Goal: Check status: Check status

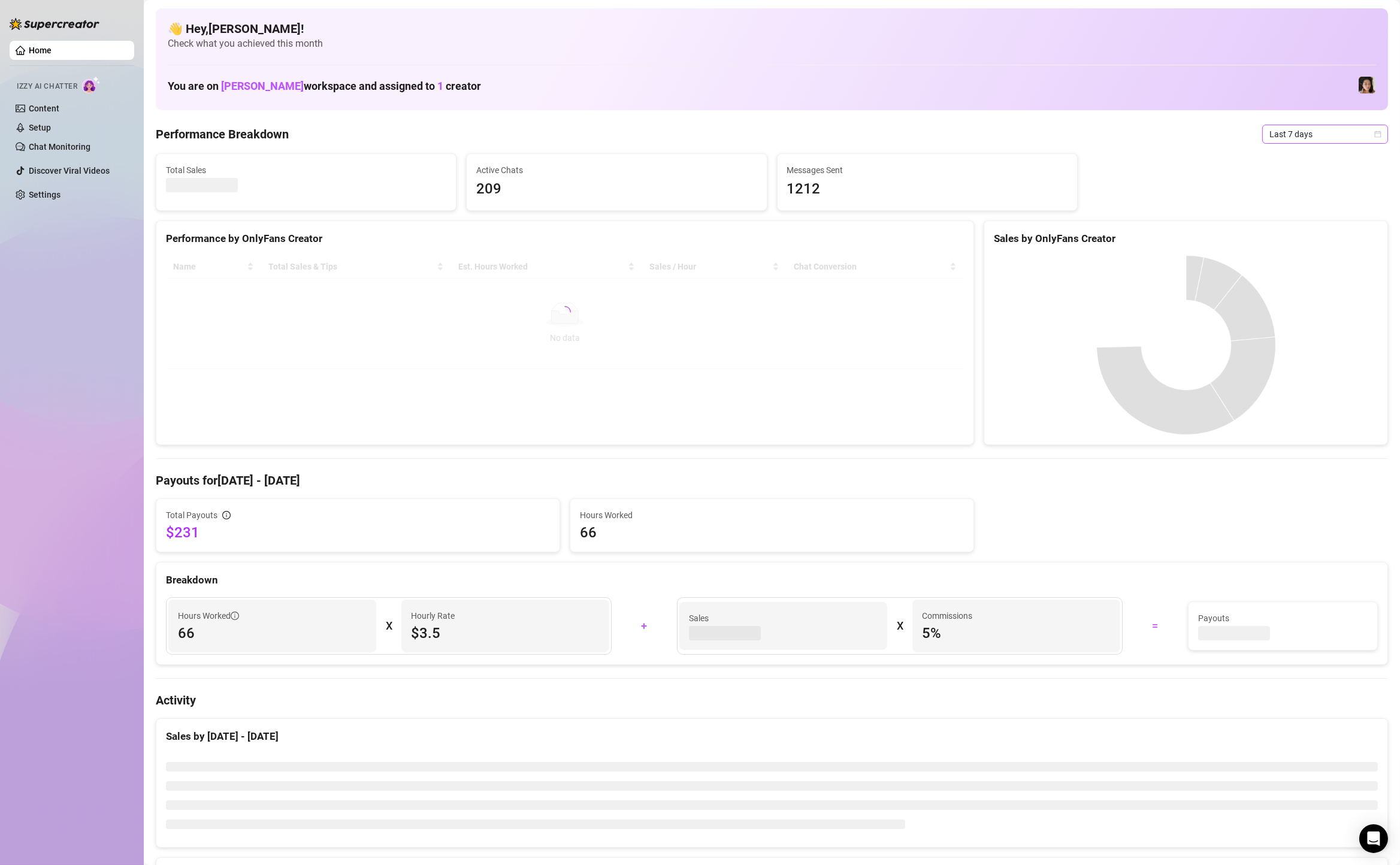
click at [1272, 133] on span "Last 7 days" at bounding box center [1324, 134] width 112 height 18
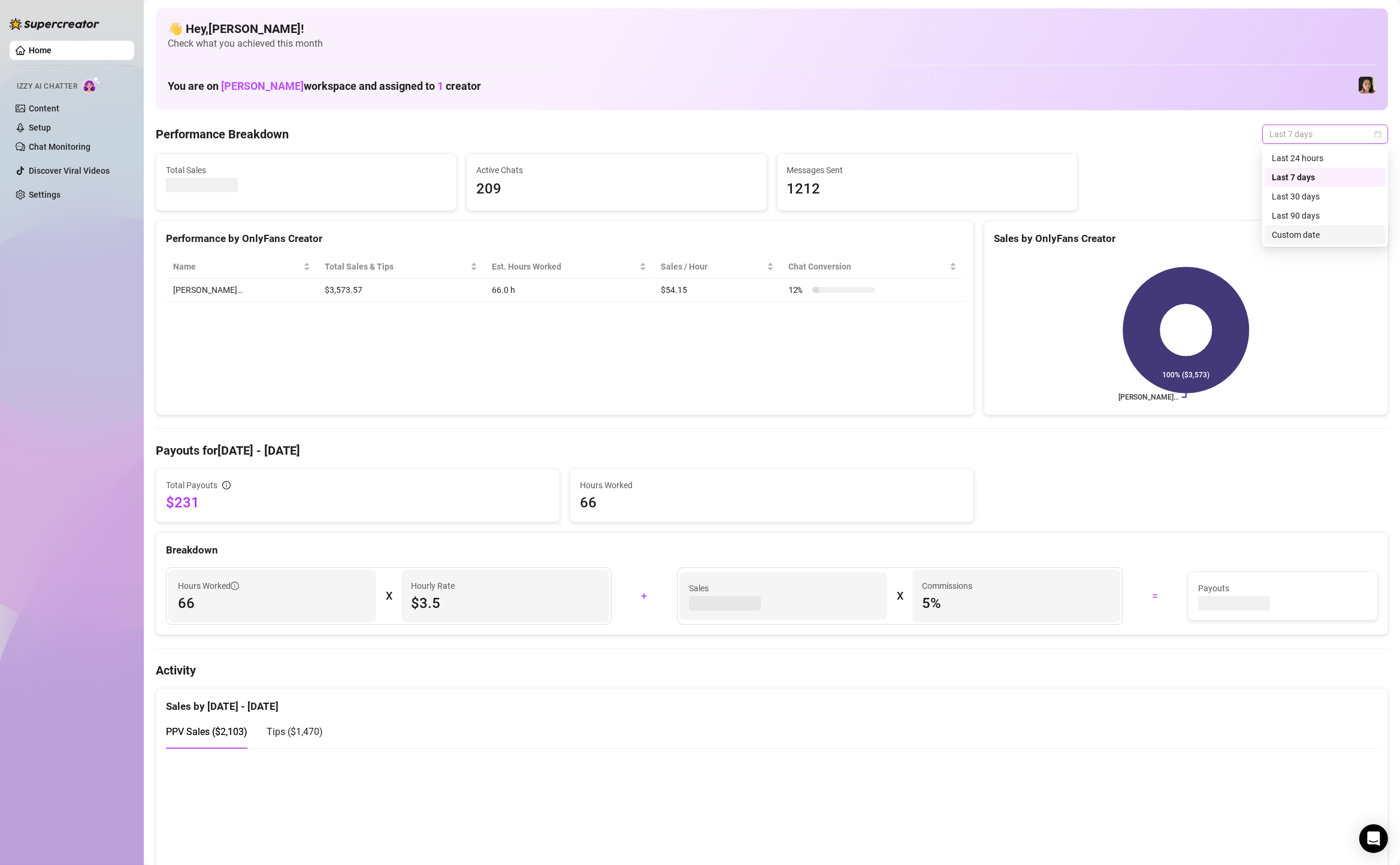
click at [1288, 231] on div "Custom date" at bounding box center [1325, 235] width 107 height 13
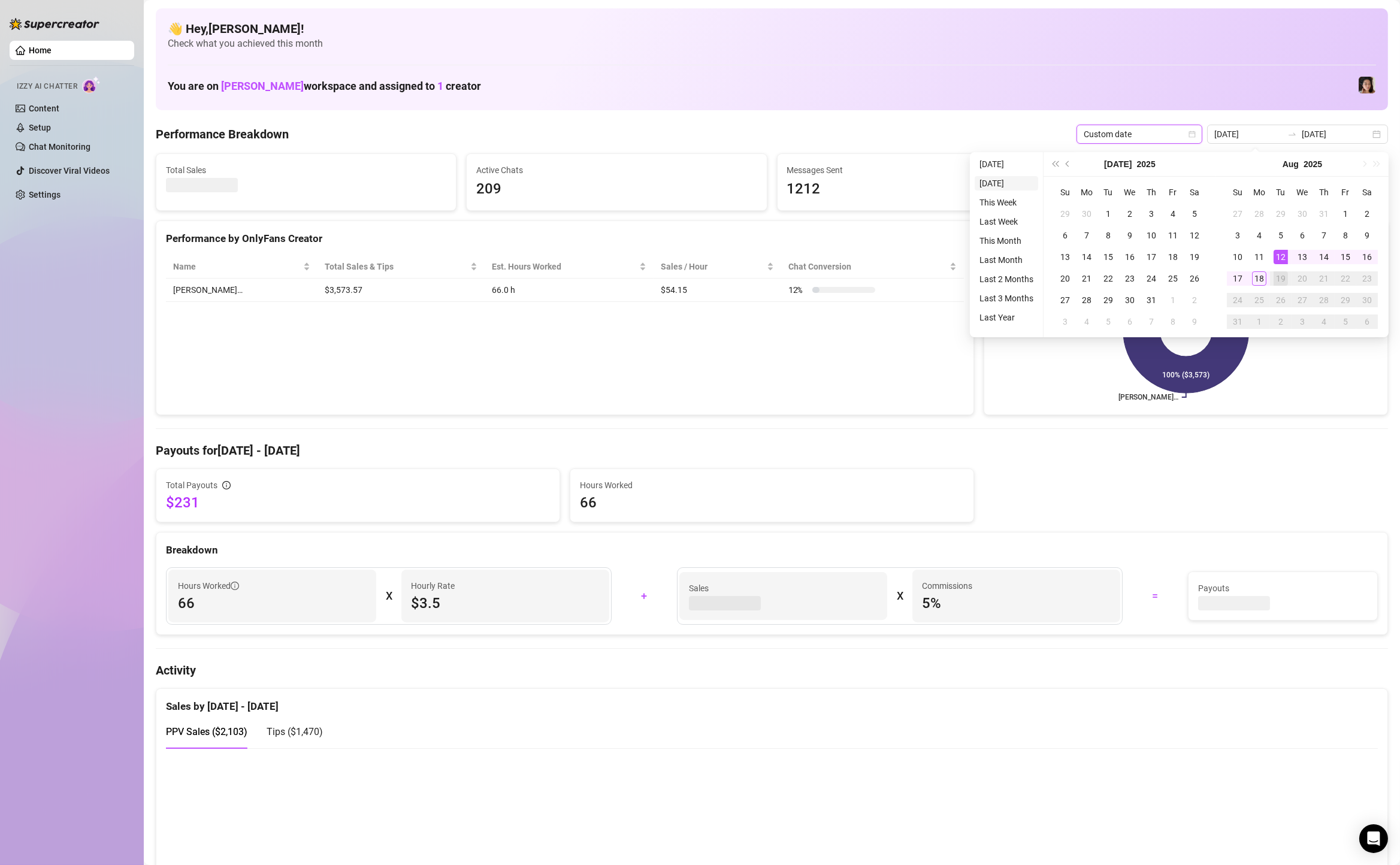
type input "[DATE]"
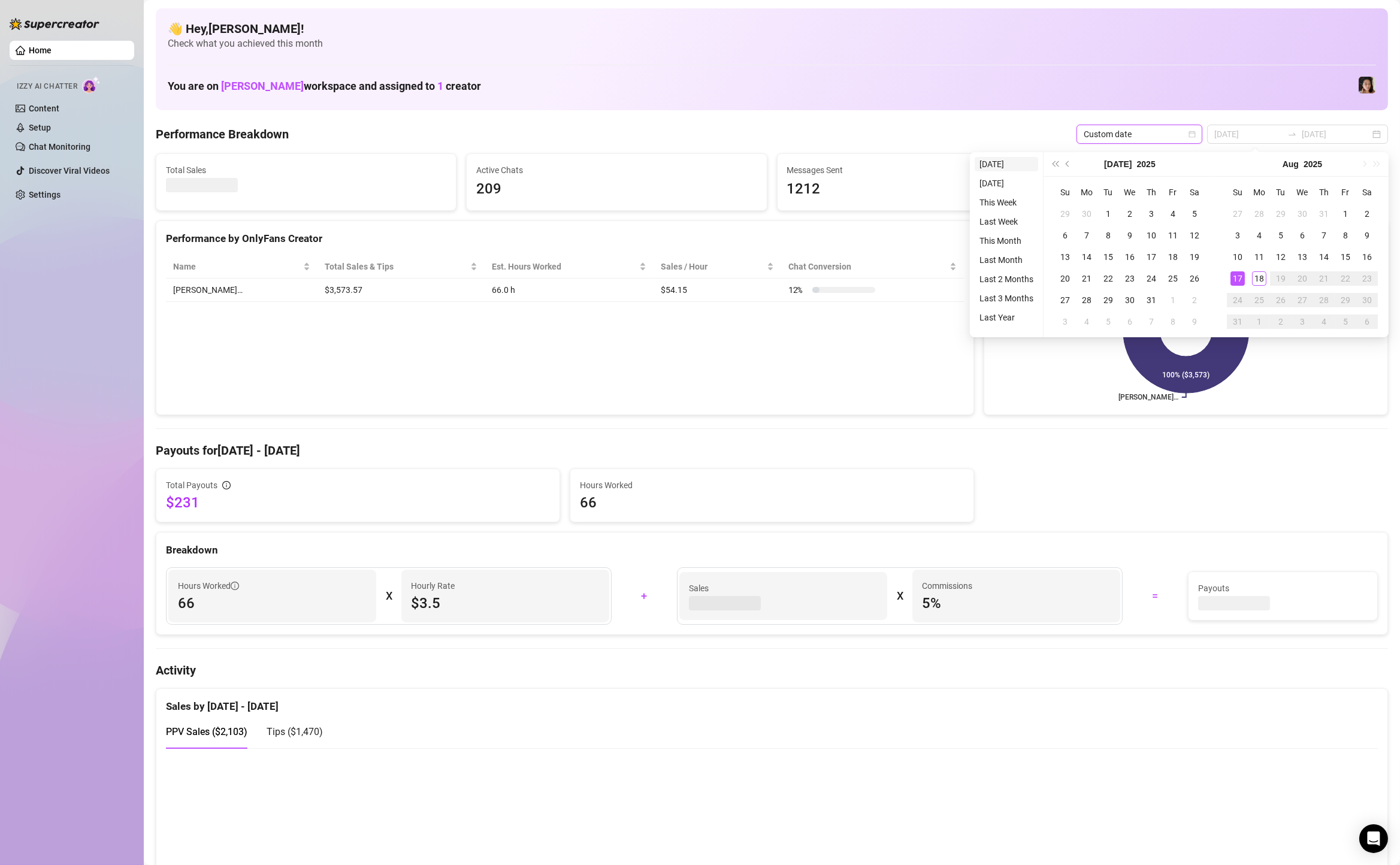
type input "[DATE]"
click at [988, 157] on li "[DATE]" at bounding box center [1006, 164] width 63 height 14
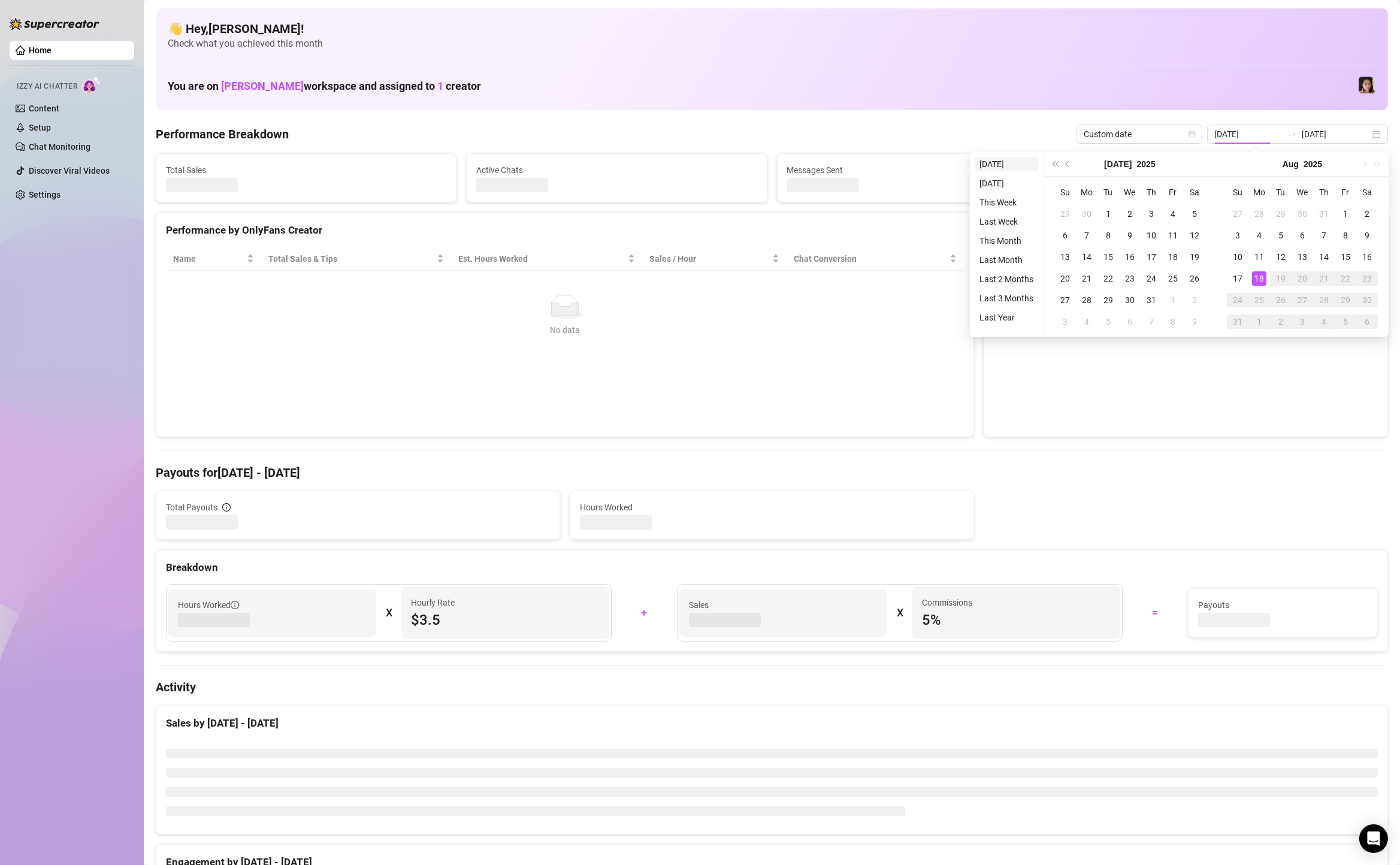
type input "[DATE]"
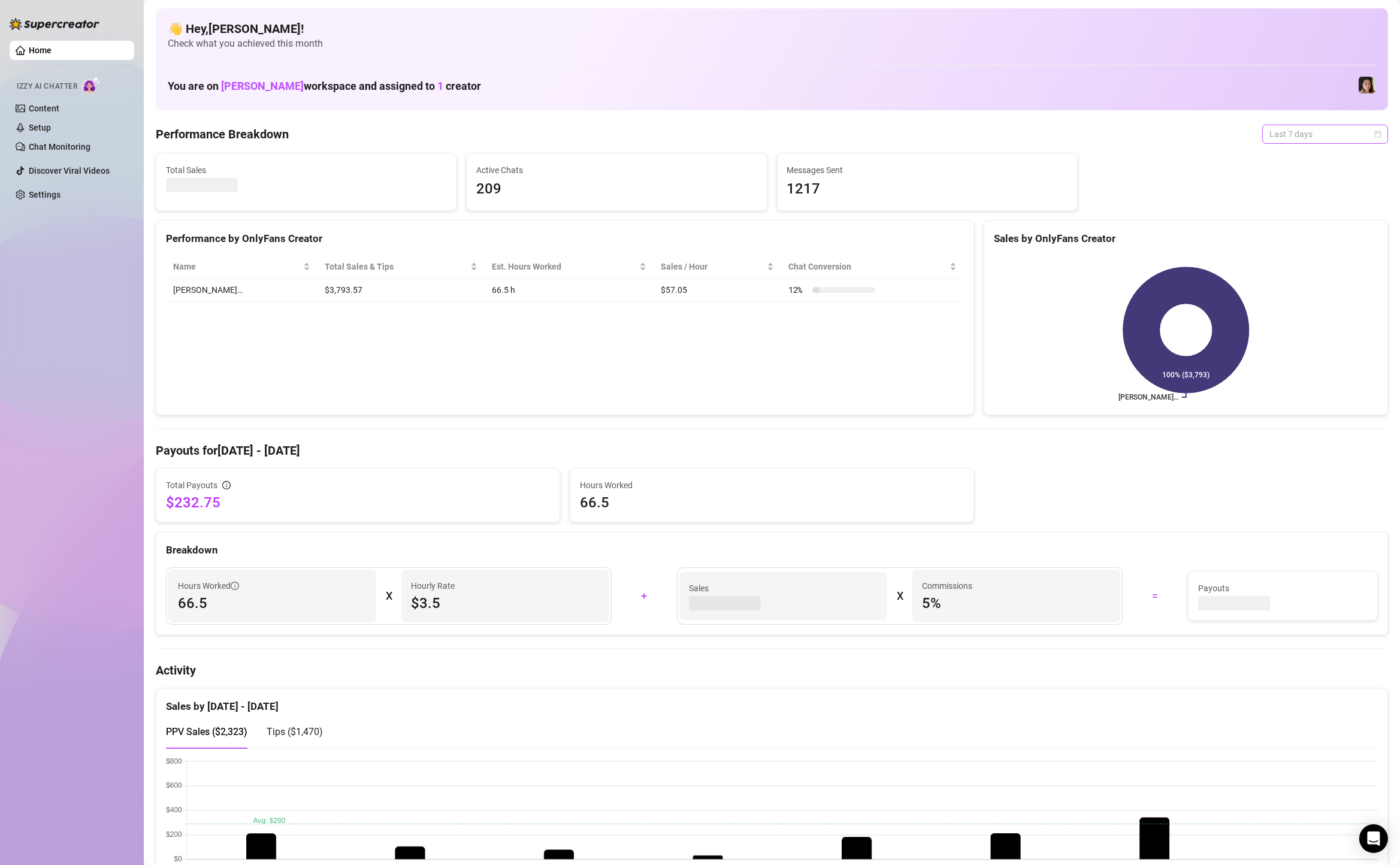
click at [1295, 133] on span "Last 7 days" at bounding box center [1324, 134] width 112 height 18
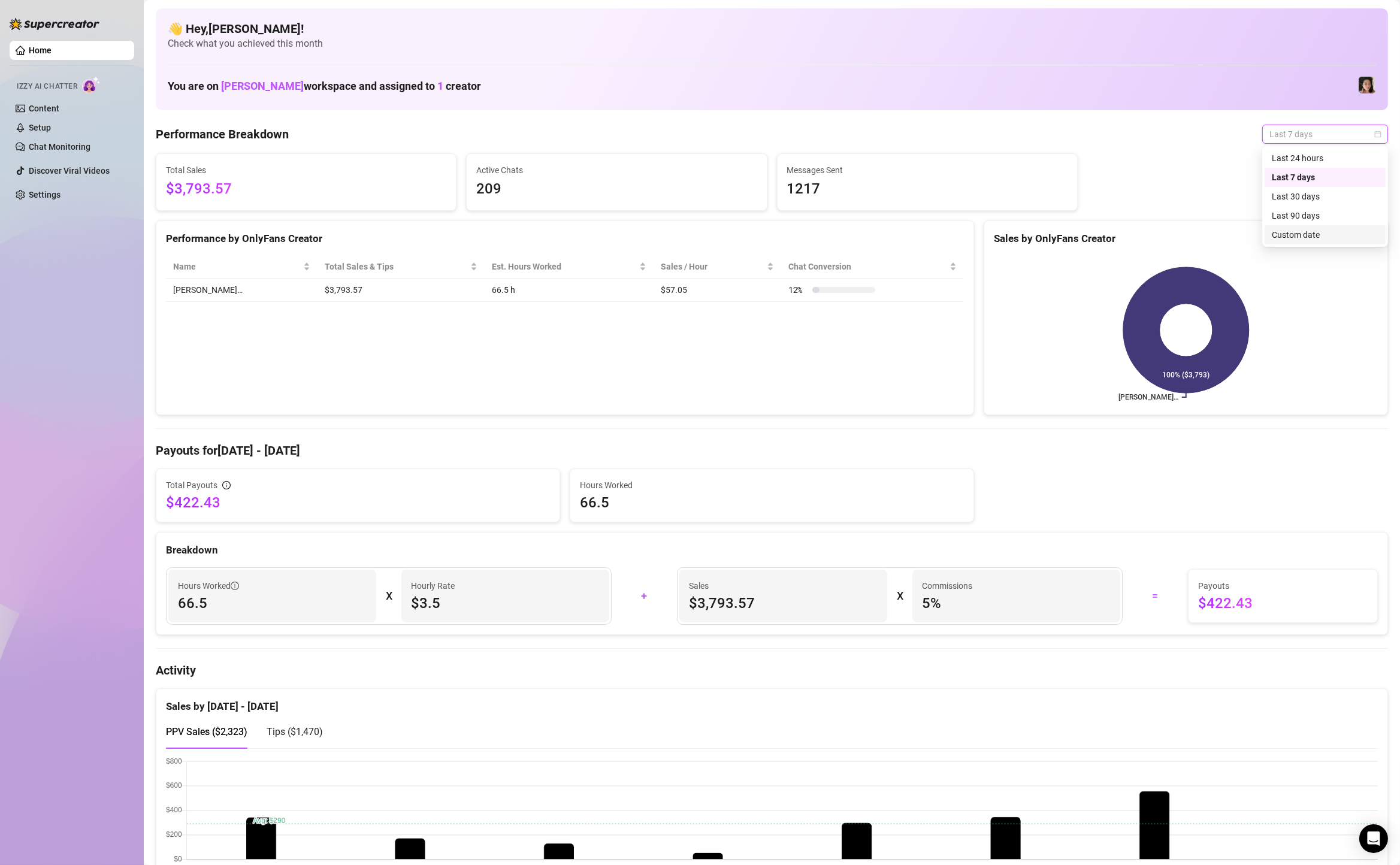
click at [1305, 239] on div "Custom date" at bounding box center [1325, 235] width 107 height 13
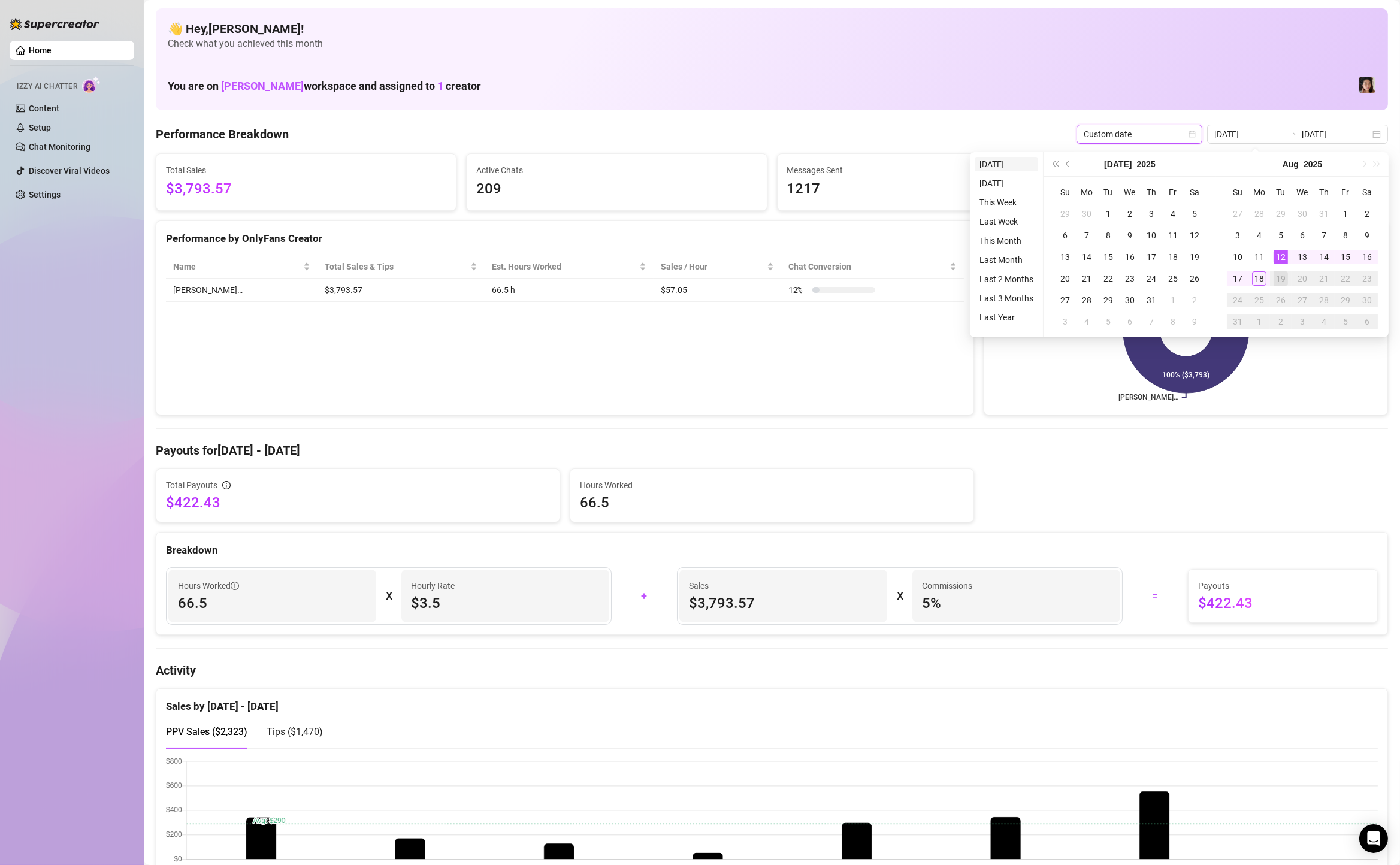
type input "[DATE]"
click at [1012, 159] on li "[DATE]" at bounding box center [1006, 164] width 63 height 14
type input "[DATE]"
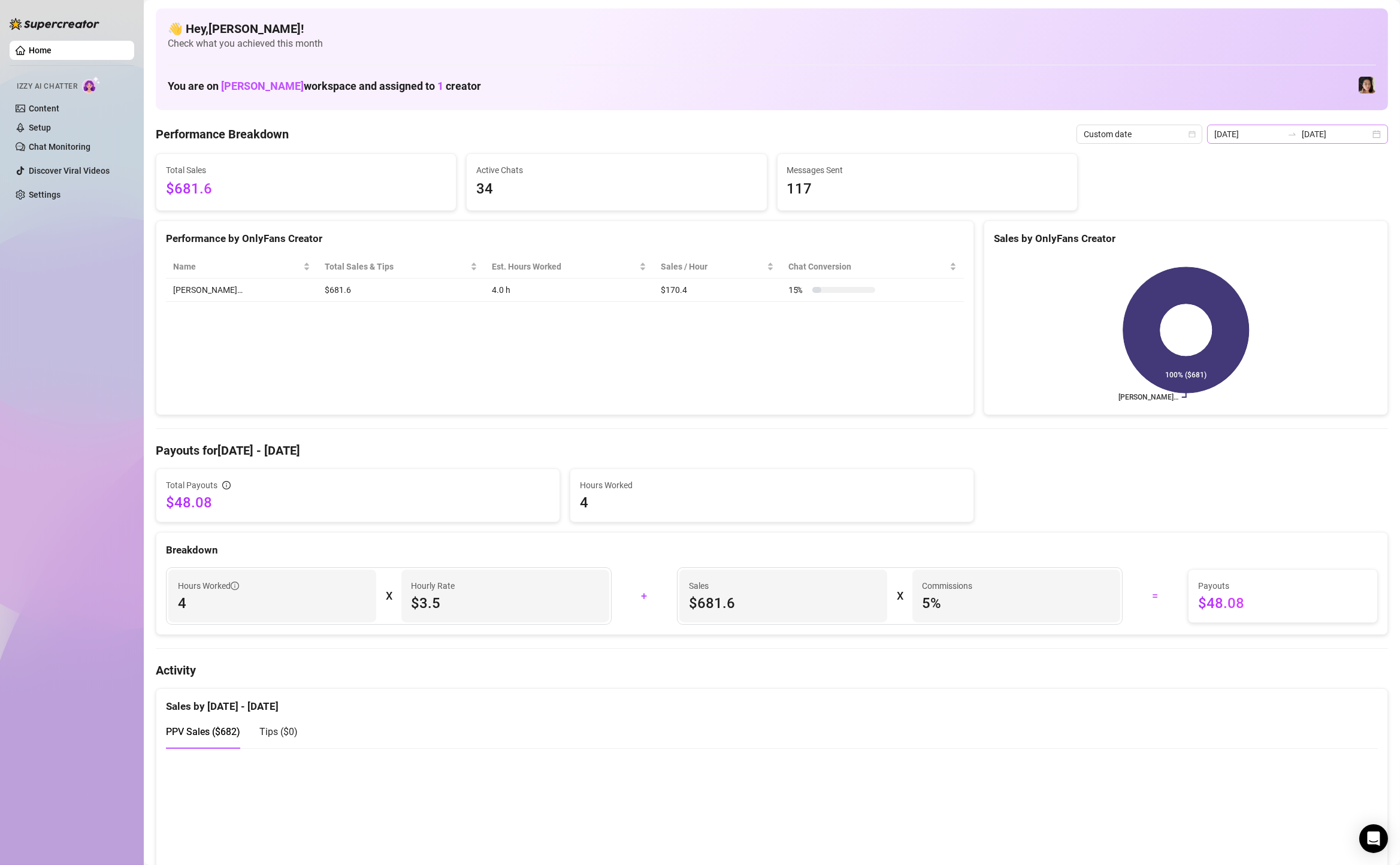
click at [1381, 136] on div "2025-08-18 2025-08-18" at bounding box center [1298, 134] width 181 height 19
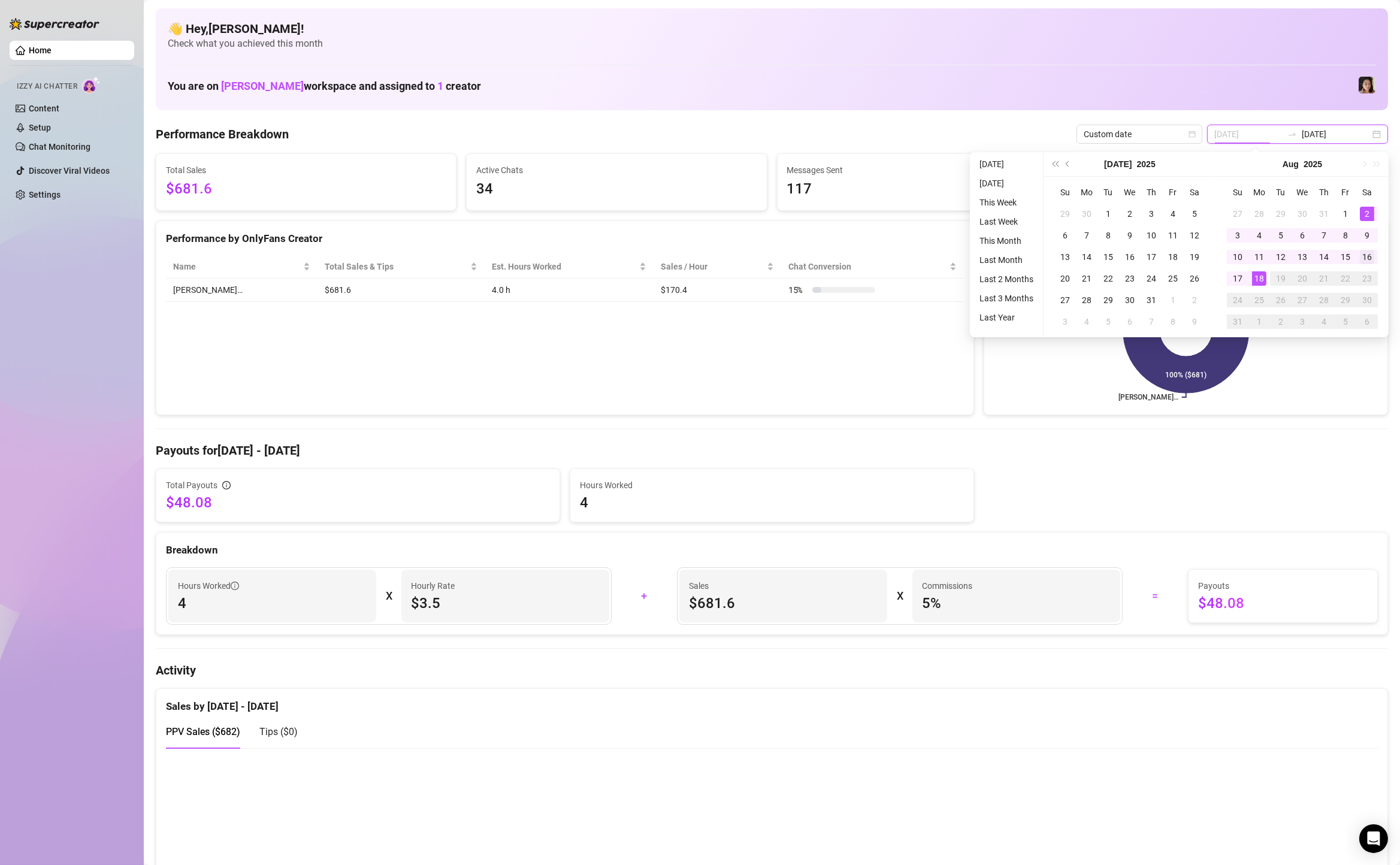
type input "2025-08-16"
click at [1364, 256] on div "16" at bounding box center [1366, 257] width 14 height 14
type input "[DATE]"
click at [1256, 278] on div "18" at bounding box center [1259, 278] width 14 height 14
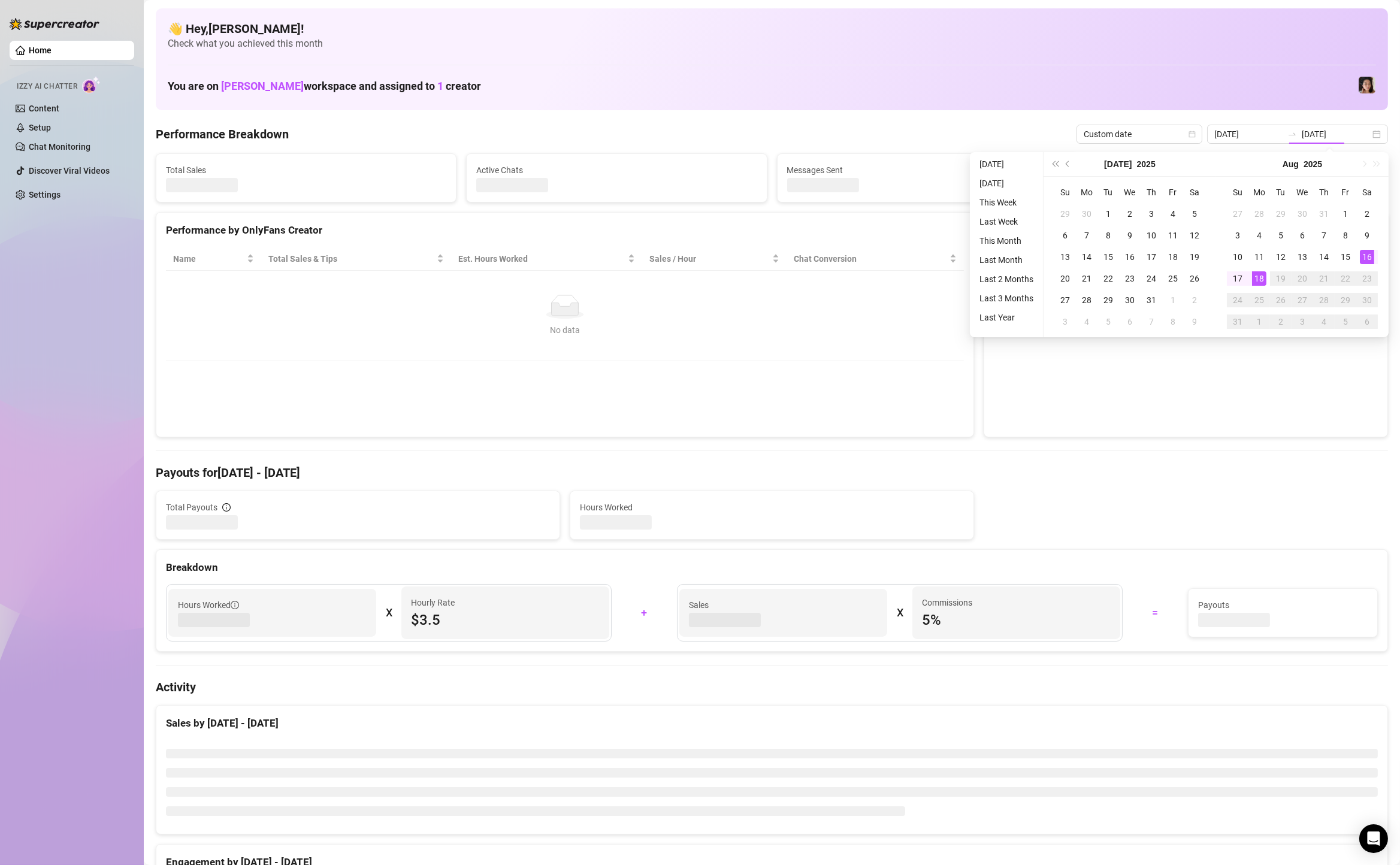
type input "2025-08-16"
